Goal: Navigation & Orientation: Go to known website

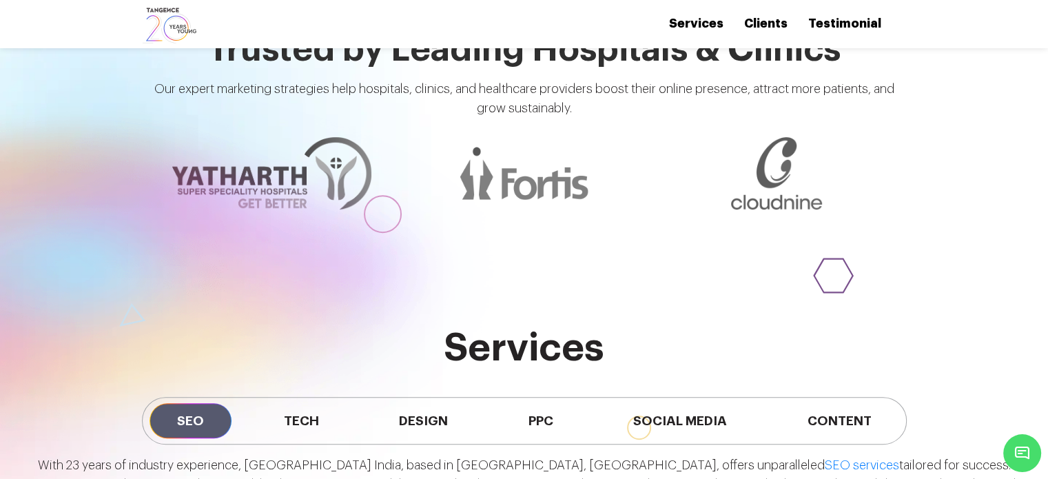
scroll to position [631, 0]
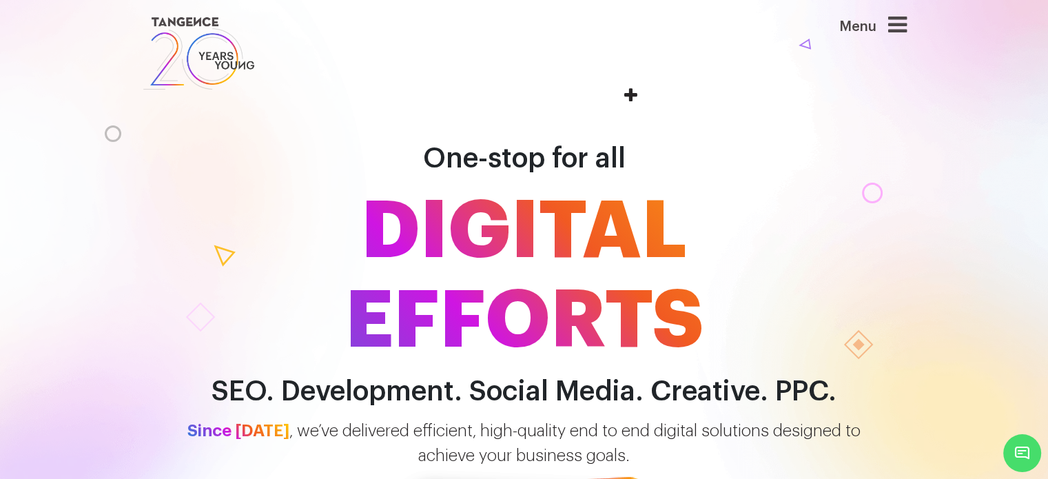
click at [899, 27] on icon at bounding box center [898, 25] width 19 height 22
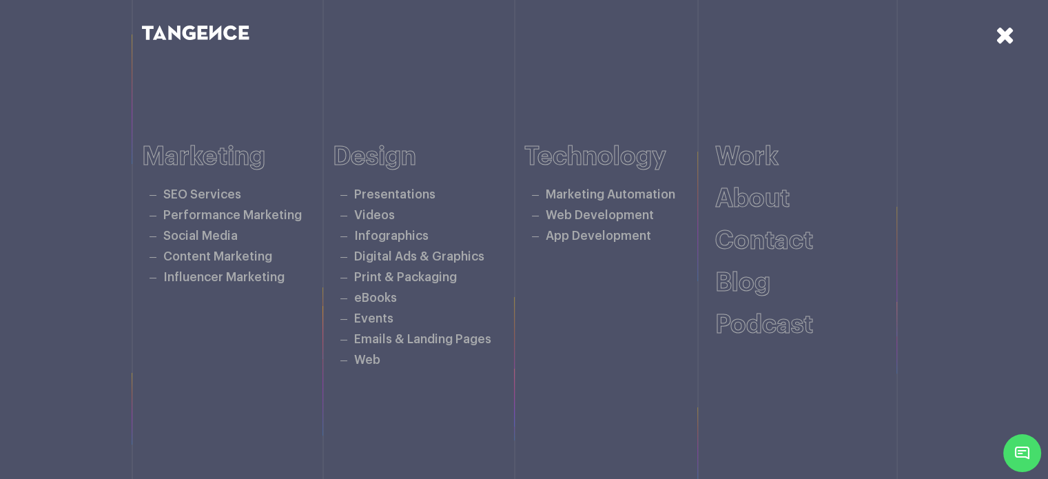
click at [1005, 28] on icon at bounding box center [1005, 35] width 19 height 24
